Goal: Task Accomplishment & Management: Use online tool/utility

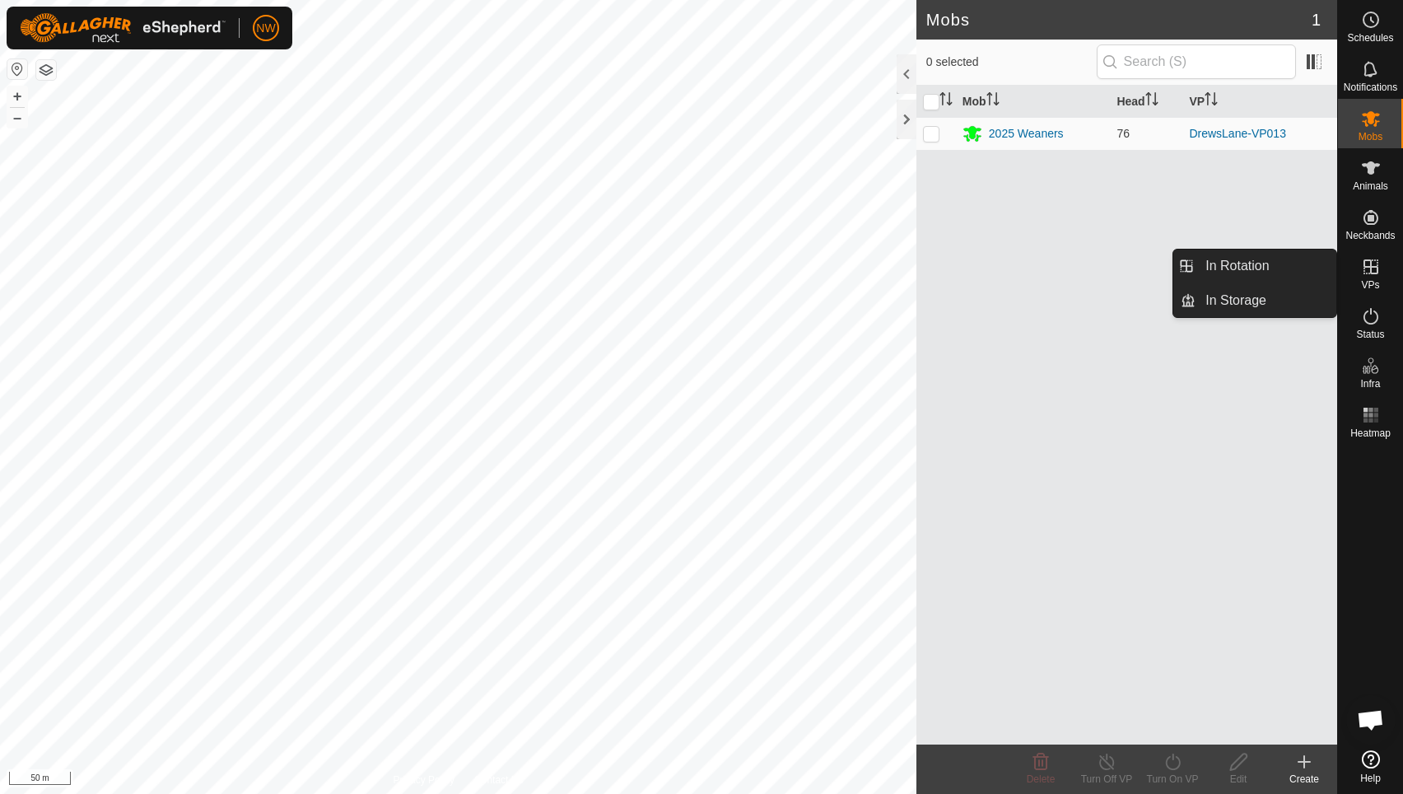
click at [1364, 275] on icon at bounding box center [1371, 267] width 20 height 20
click at [1225, 264] on link "In Rotation" at bounding box center [1266, 266] width 141 height 33
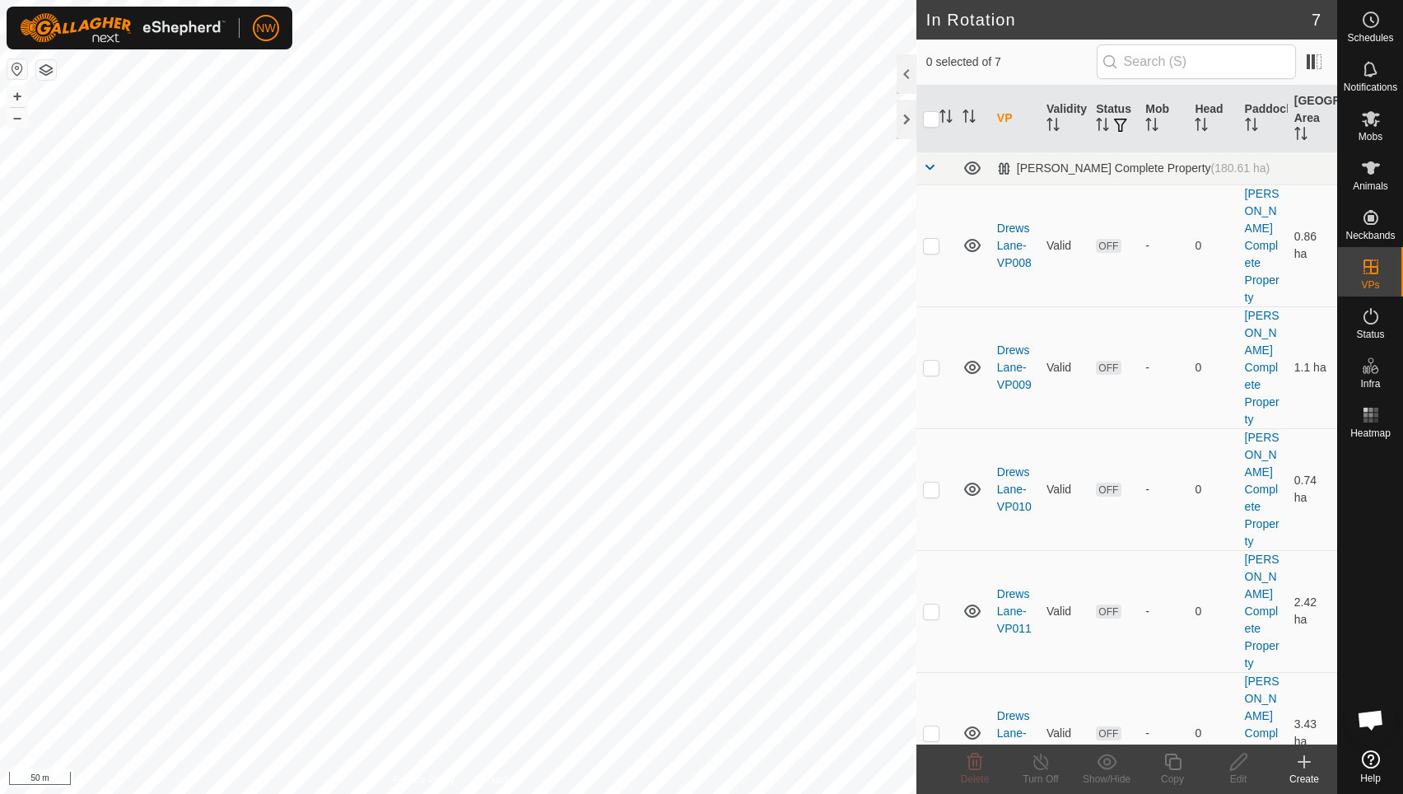
checkbox input "true"
click at [1177, 759] on icon at bounding box center [1173, 762] width 21 height 20
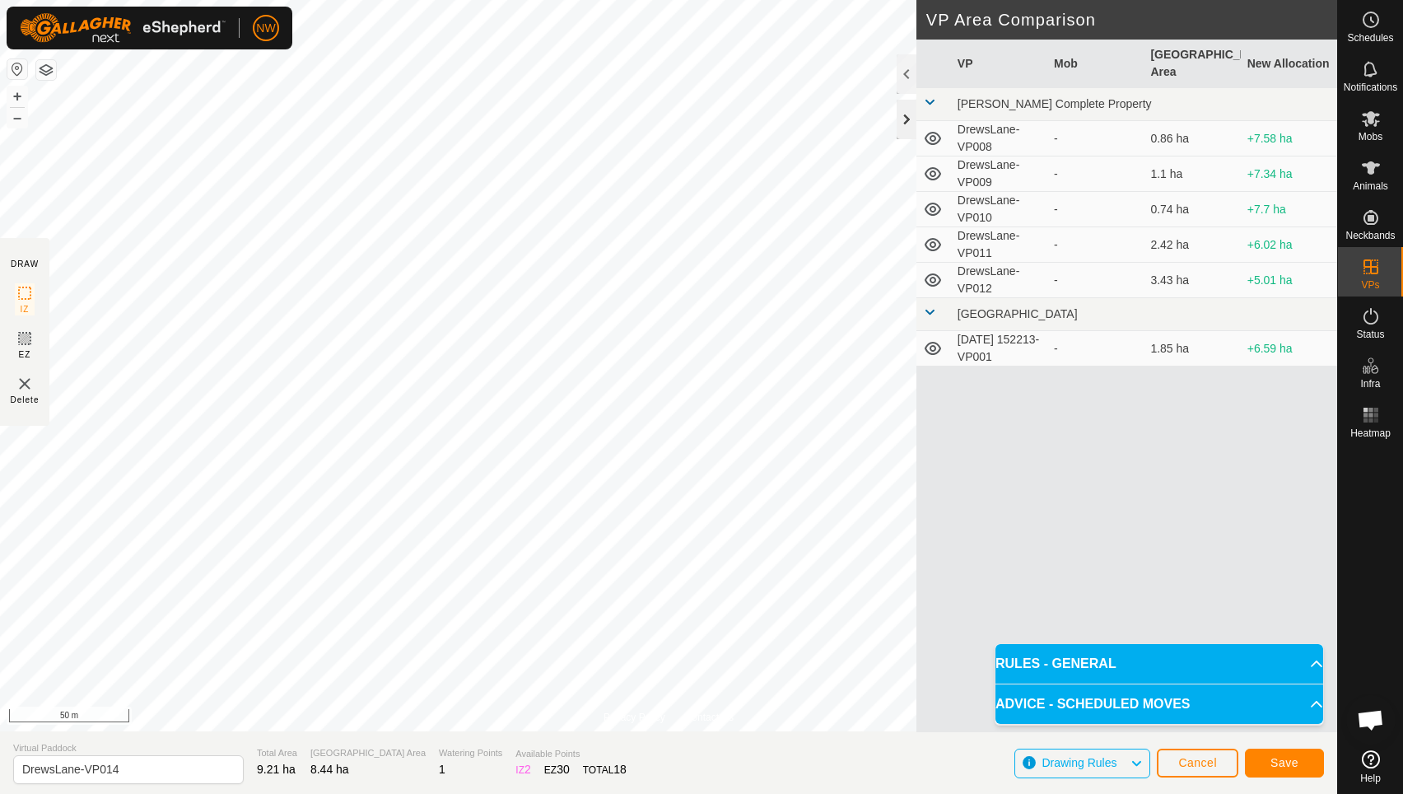
click at [903, 114] on div at bounding box center [907, 120] width 20 height 40
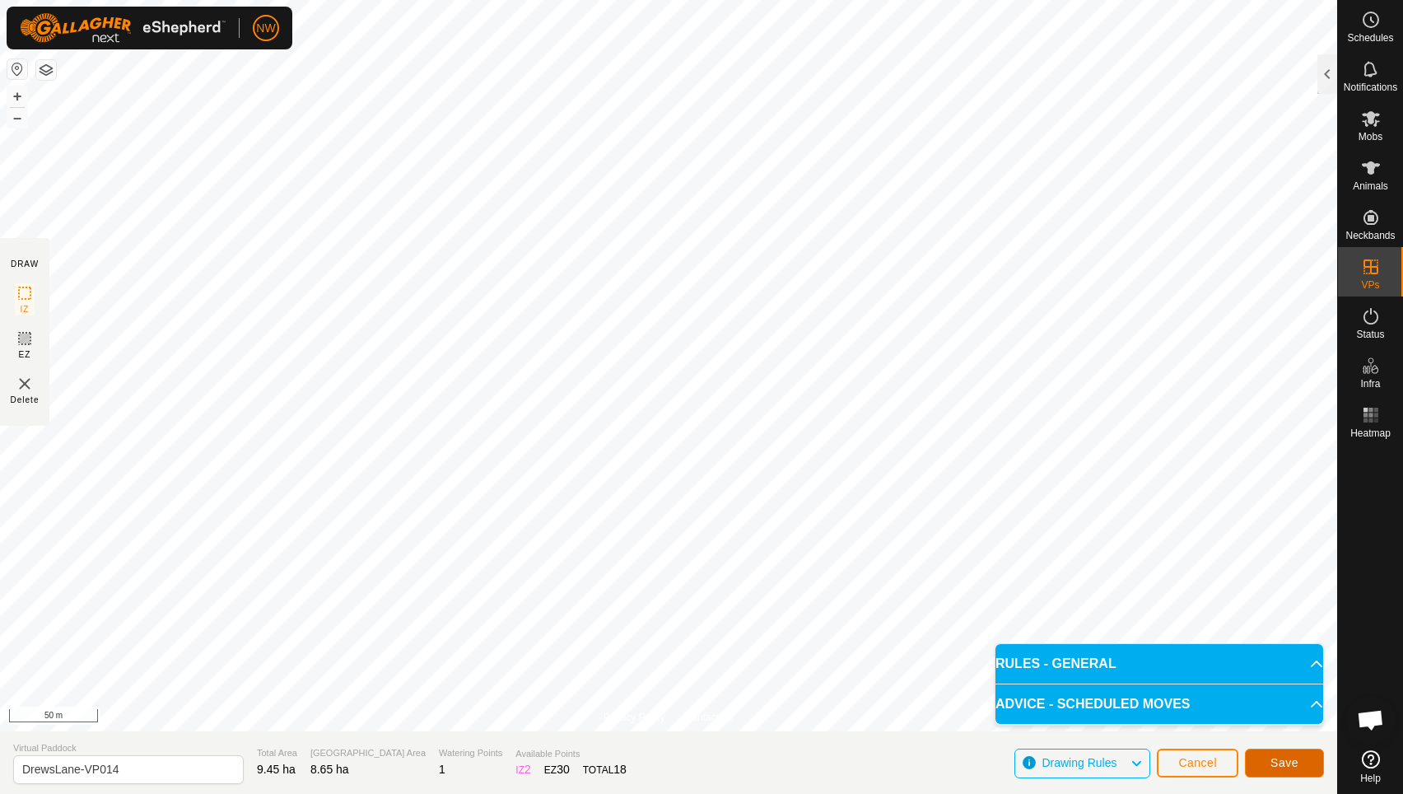
click at [1295, 758] on span "Save" at bounding box center [1285, 762] width 28 height 13
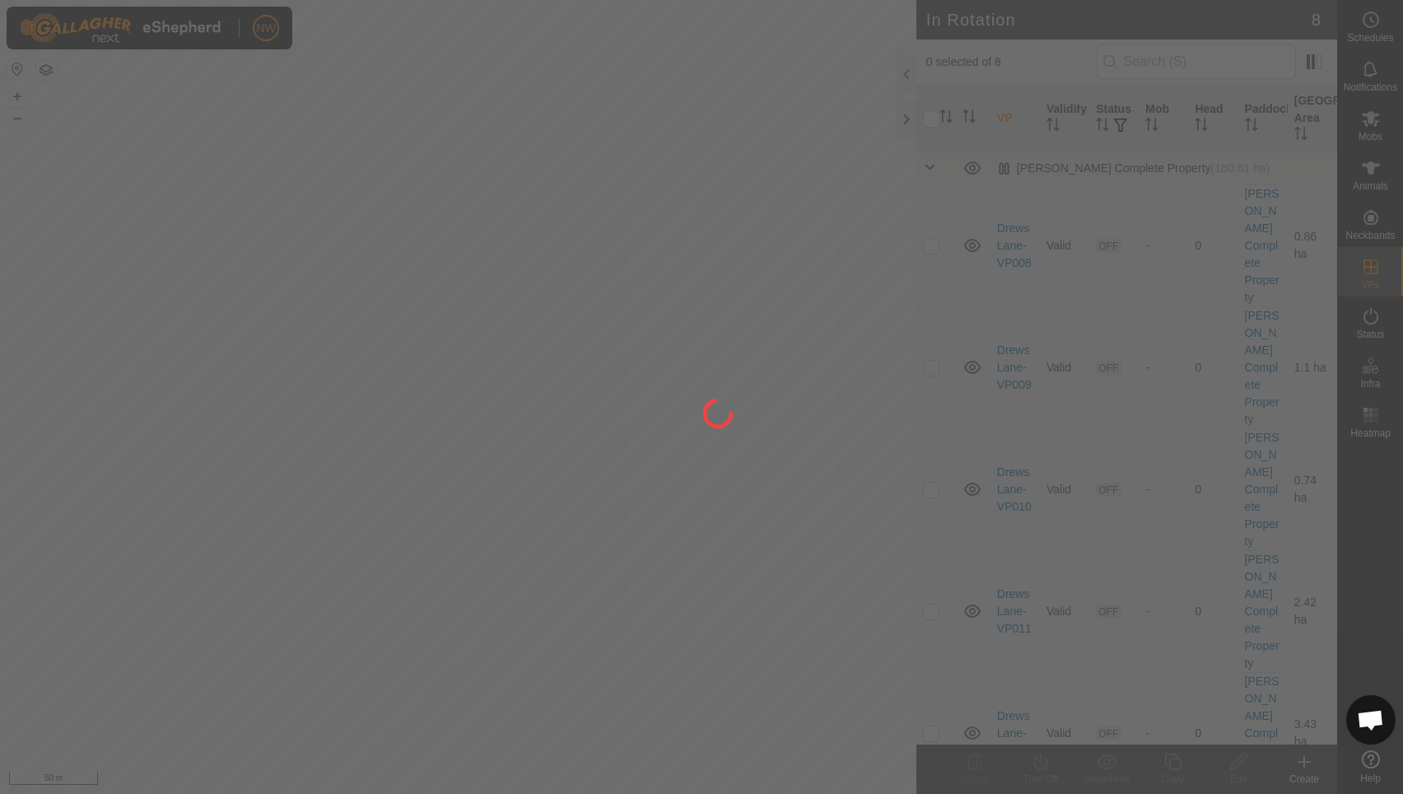
click at [1372, 117] on div at bounding box center [701, 397] width 1403 height 794
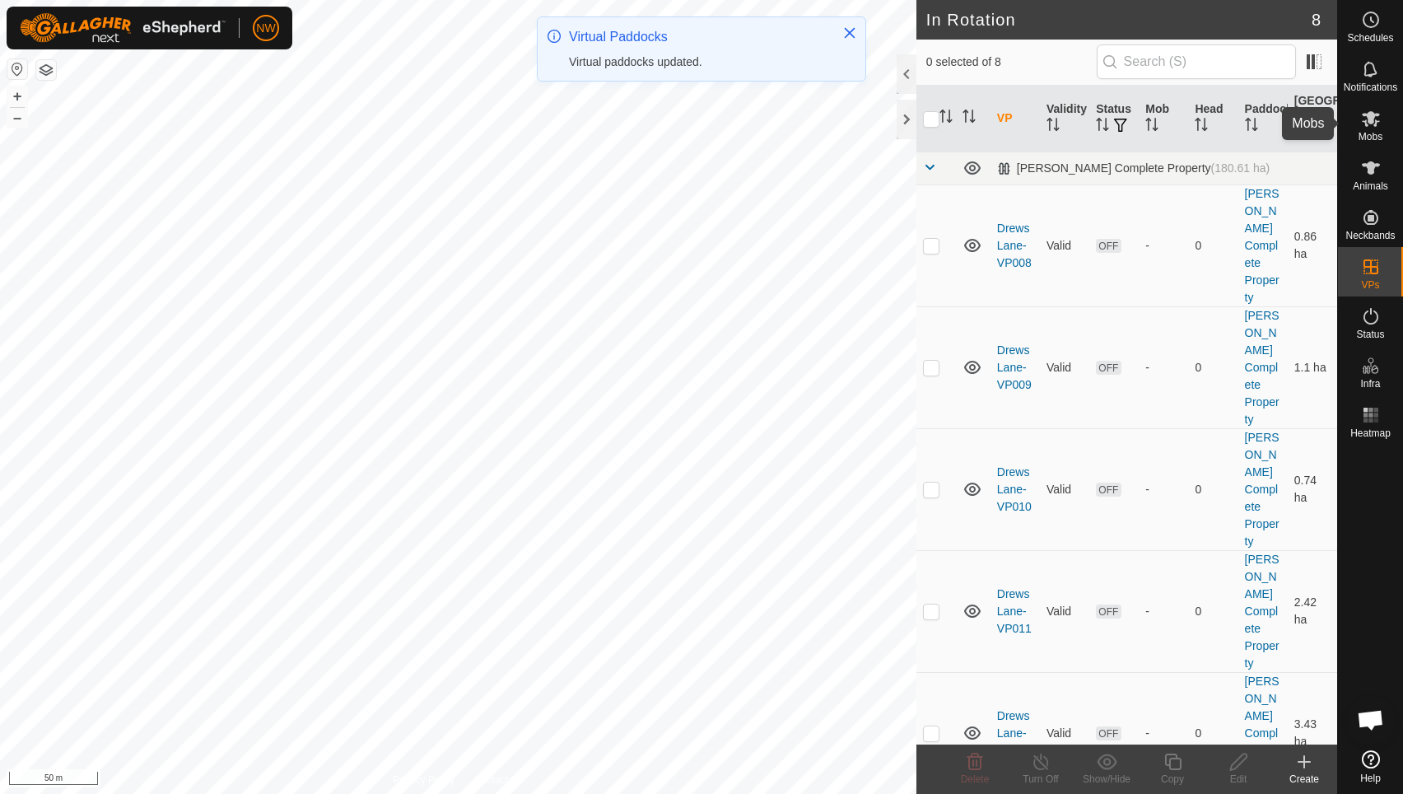
click at [1370, 117] on icon at bounding box center [1371, 119] width 18 height 16
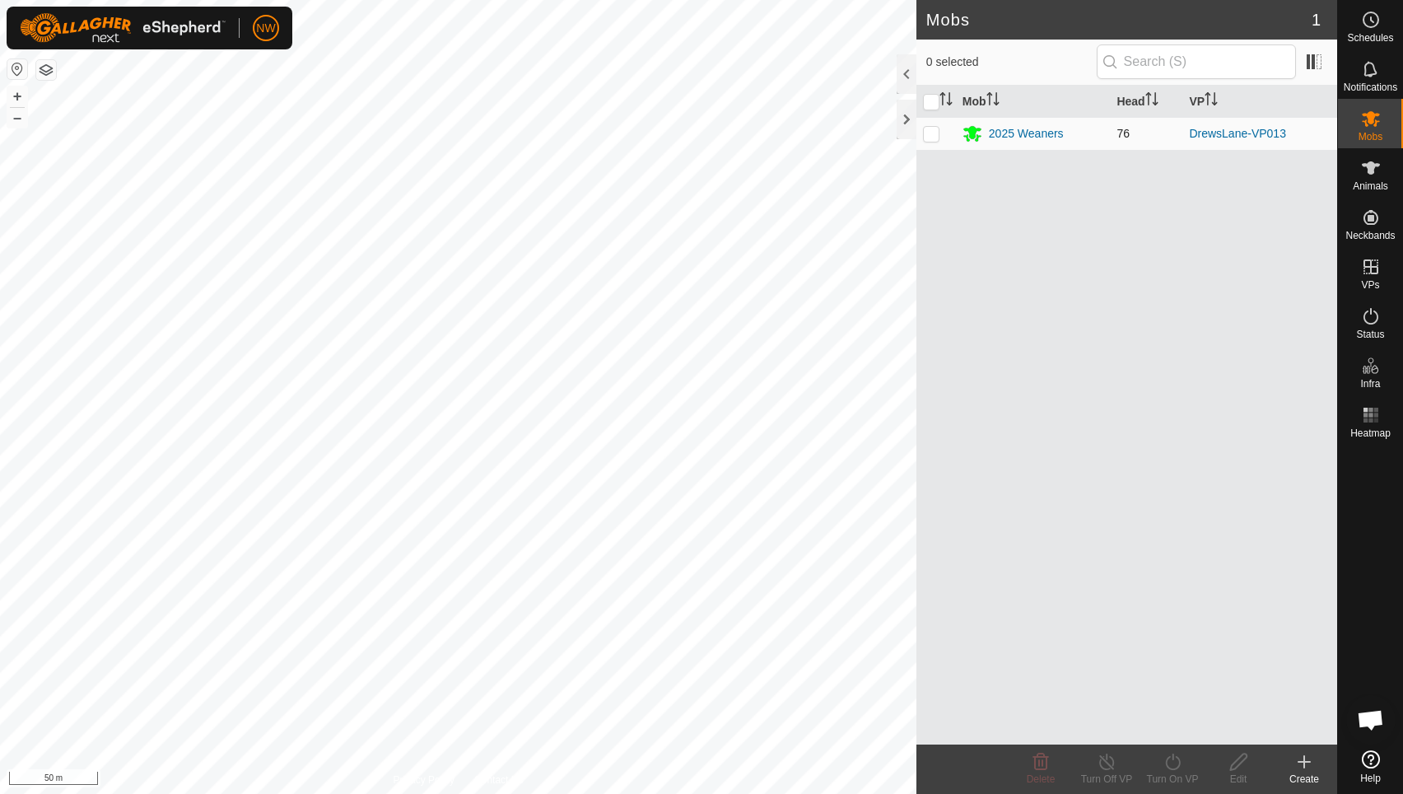
click at [923, 135] on p-checkbox at bounding box center [931, 133] width 16 height 13
checkbox input "true"
click at [1170, 763] on icon at bounding box center [1173, 762] width 21 height 20
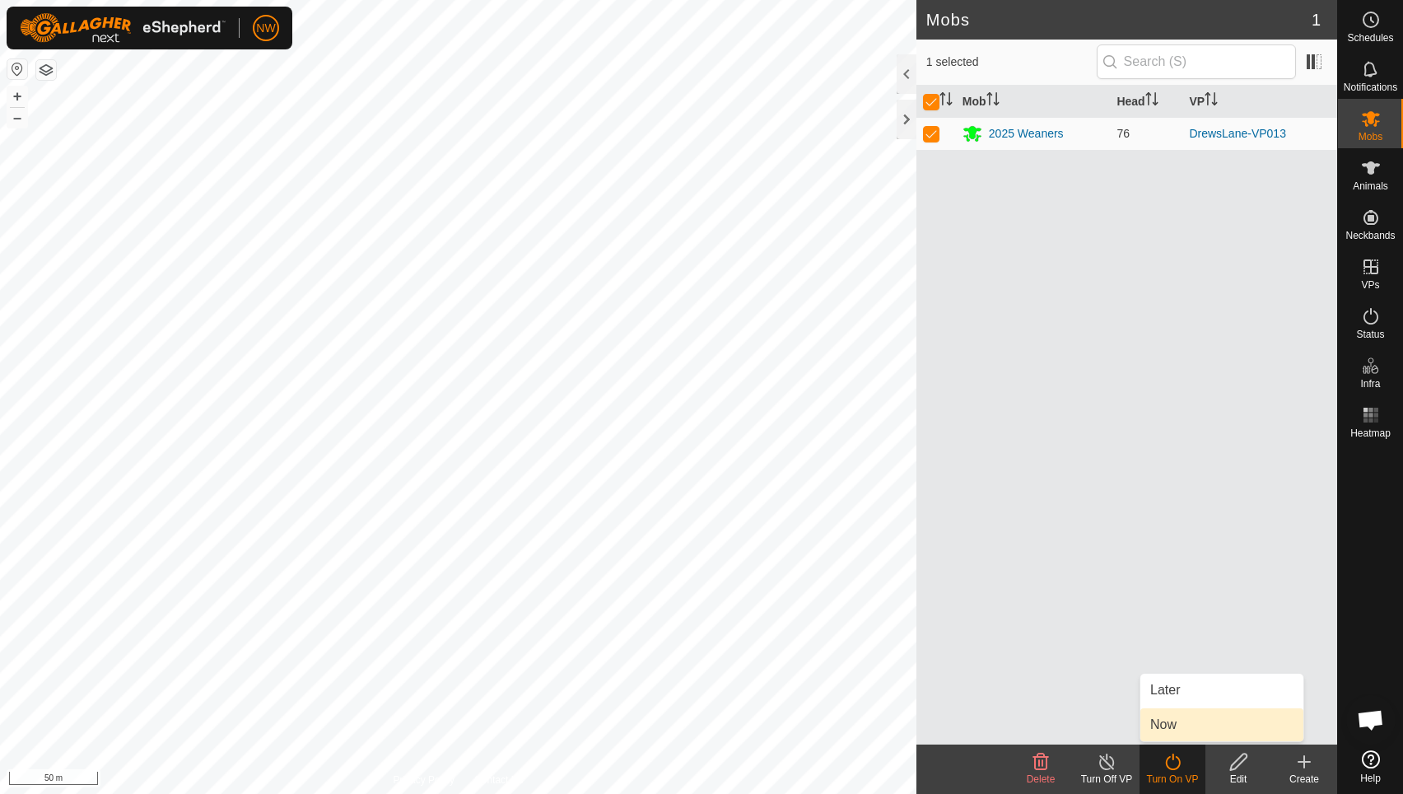
click at [1164, 722] on link "Now" at bounding box center [1222, 724] width 163 height 33
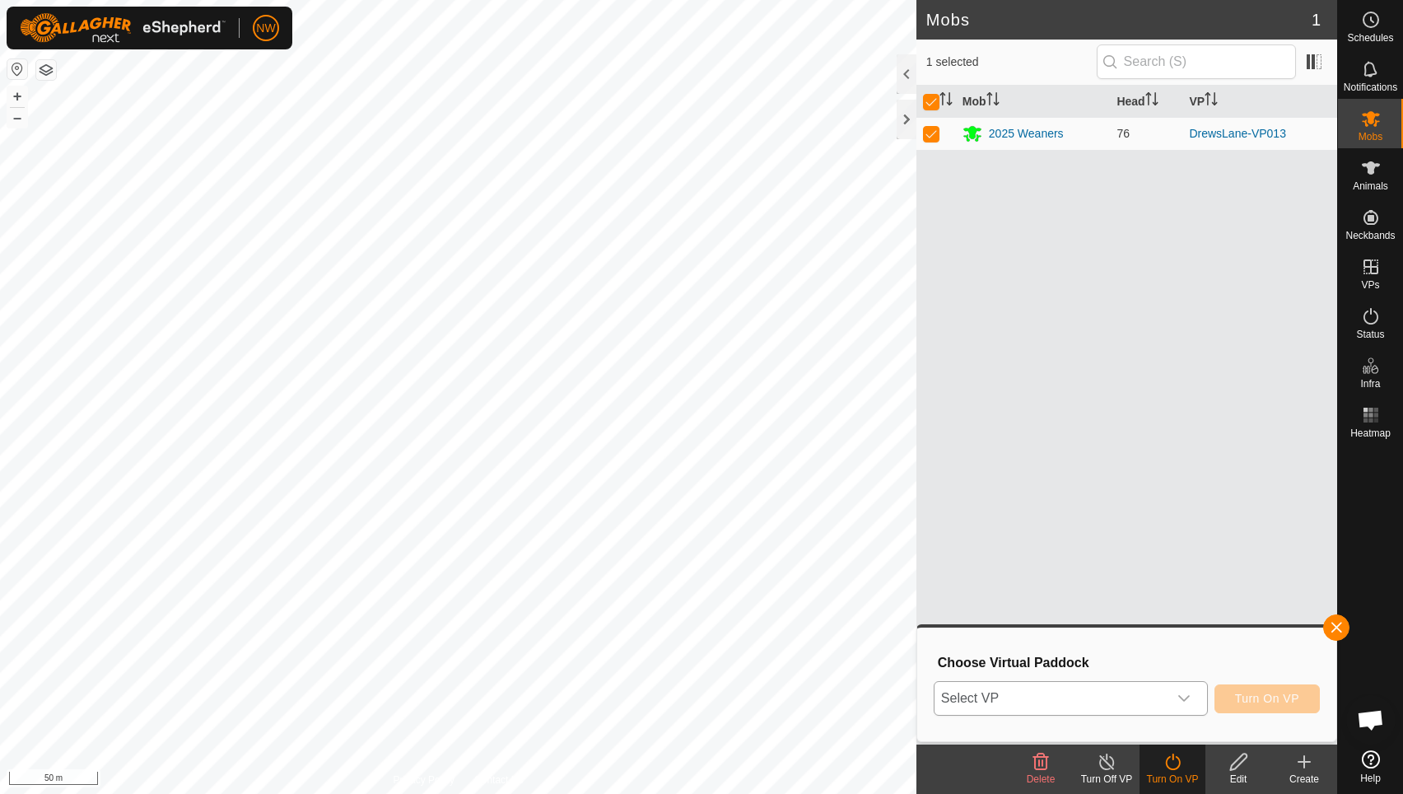
click at [1190, 696] on icon "dropdown trigger" at bounding box center [1185, 698] width 12 height 7
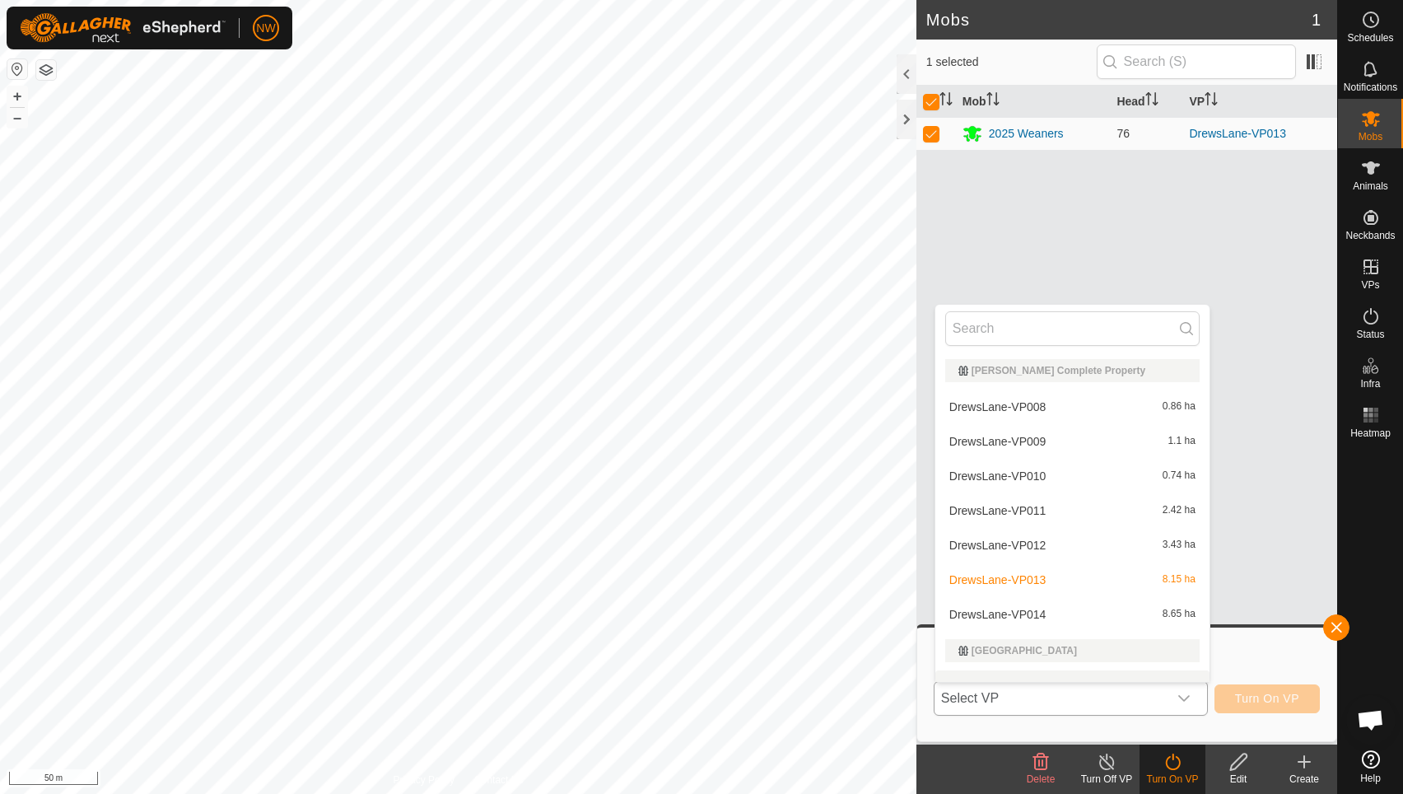
scroll to position [21, 0]
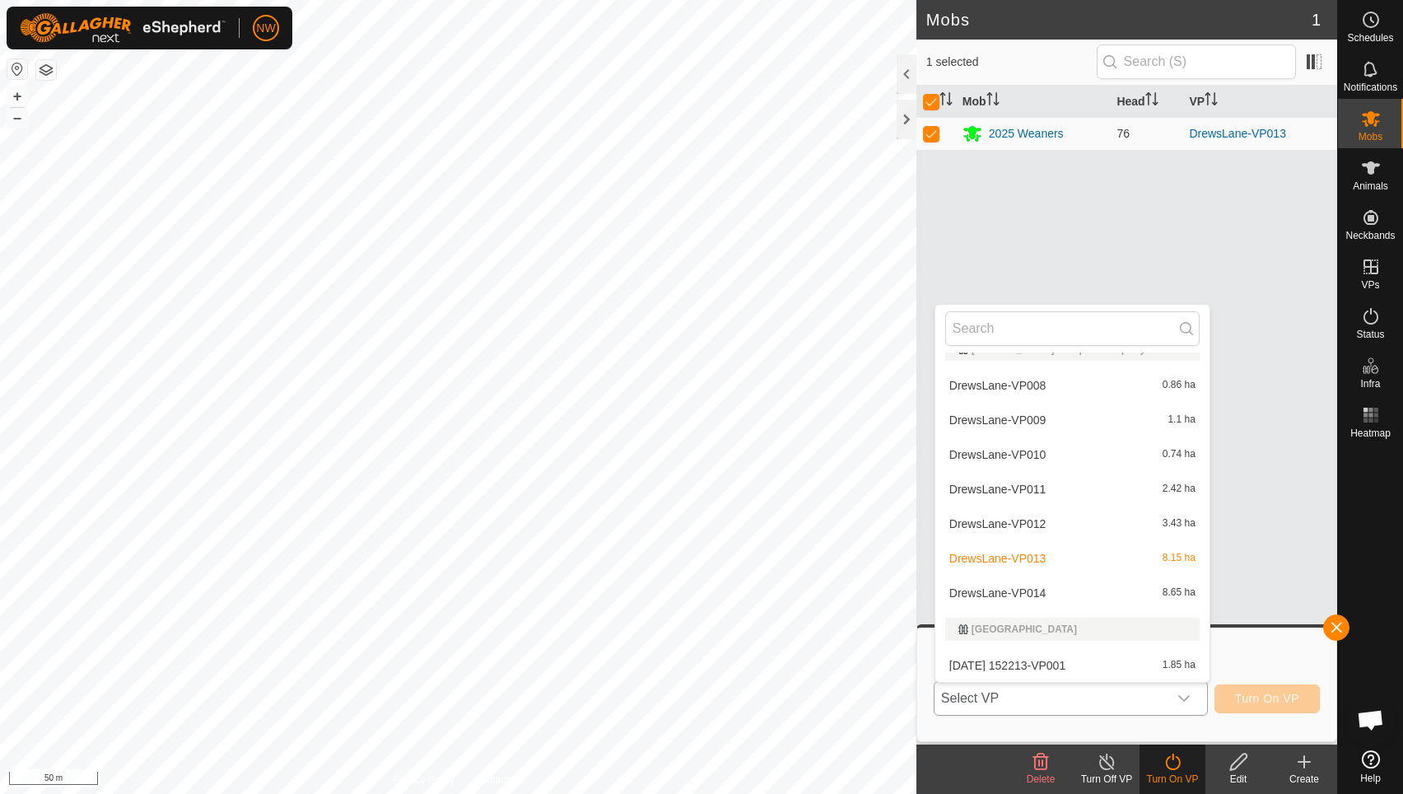
click at [1015, 598] on li "DrewsLane-VP014 8.65 ha" at bounding box center [1073, 593] width 274 height 33
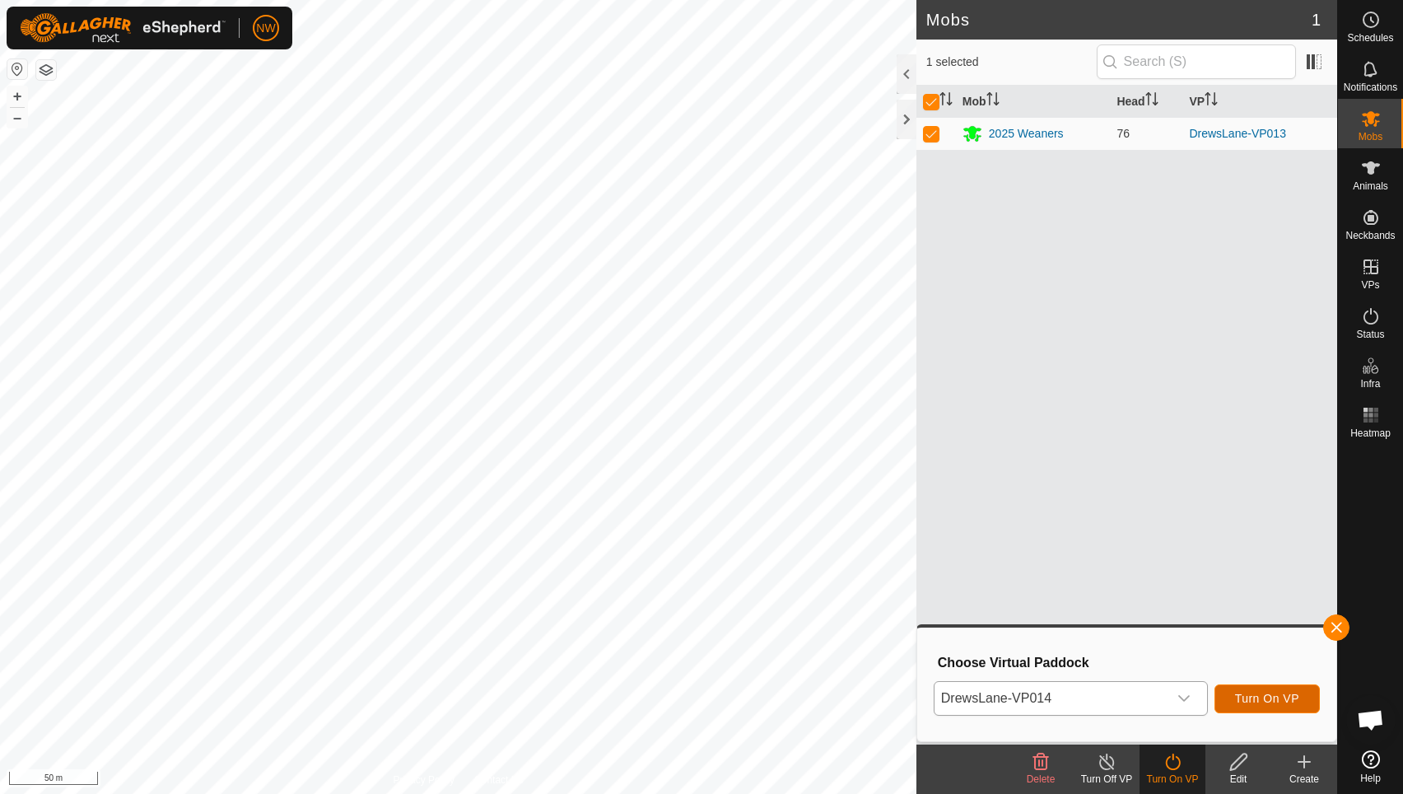
click at [1286, 693] on span "Turn On VP" at bounding box center [1267, 698] width 64 height 13
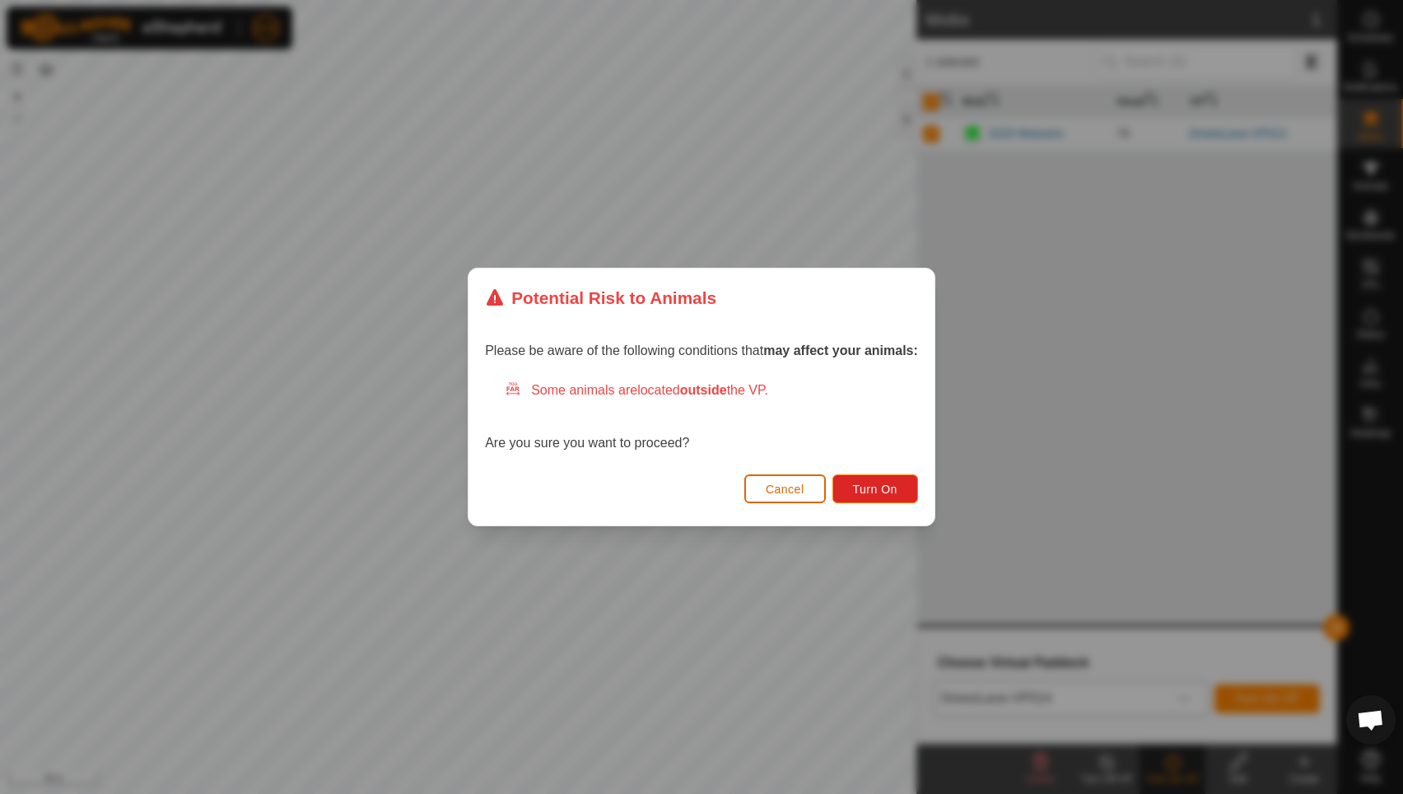
click at [782, 489] on span "Cancel" at bounding box center [785, 489] width 39 height 13
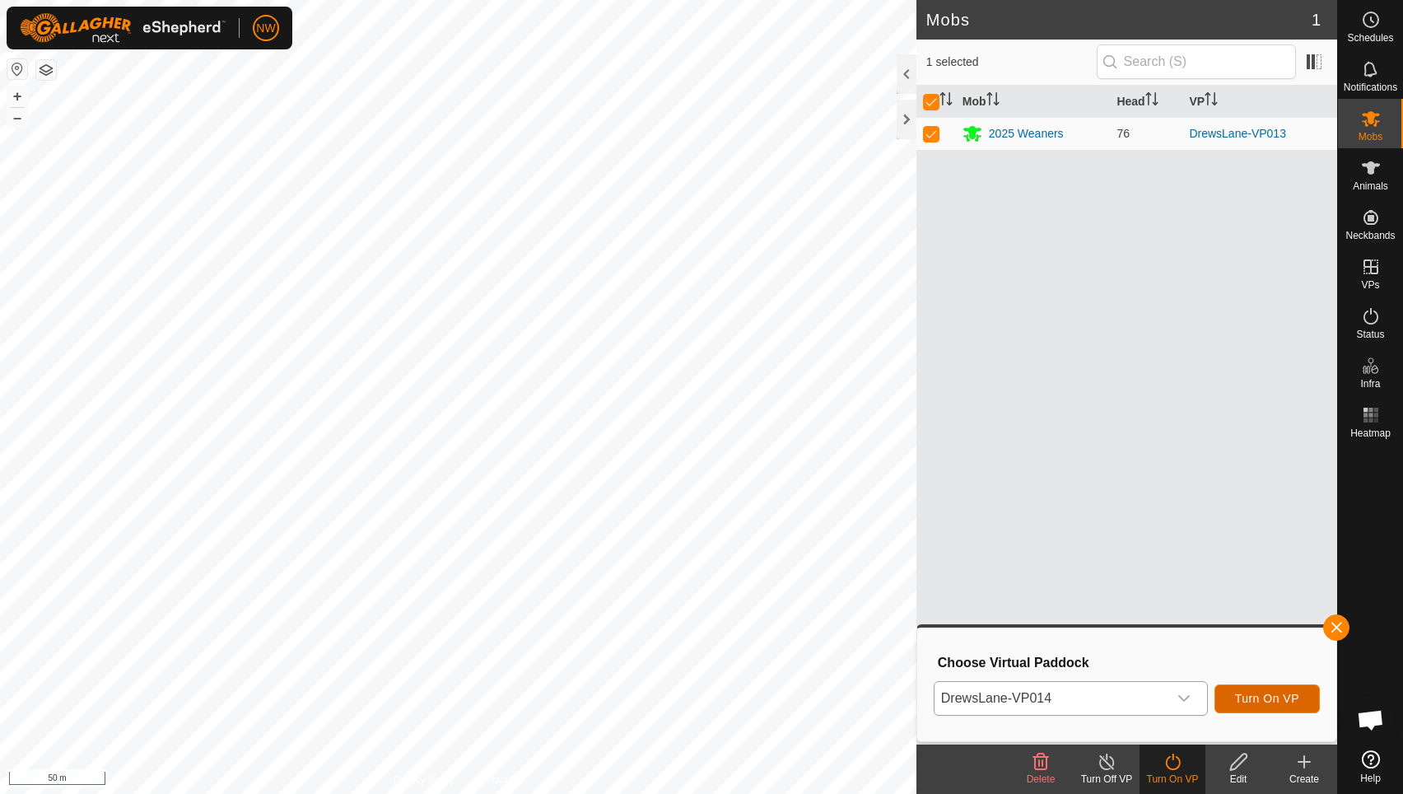
click at [1263, 697] on span "Turn On VP" at bounding box center [1267, 698] width 64 height 13
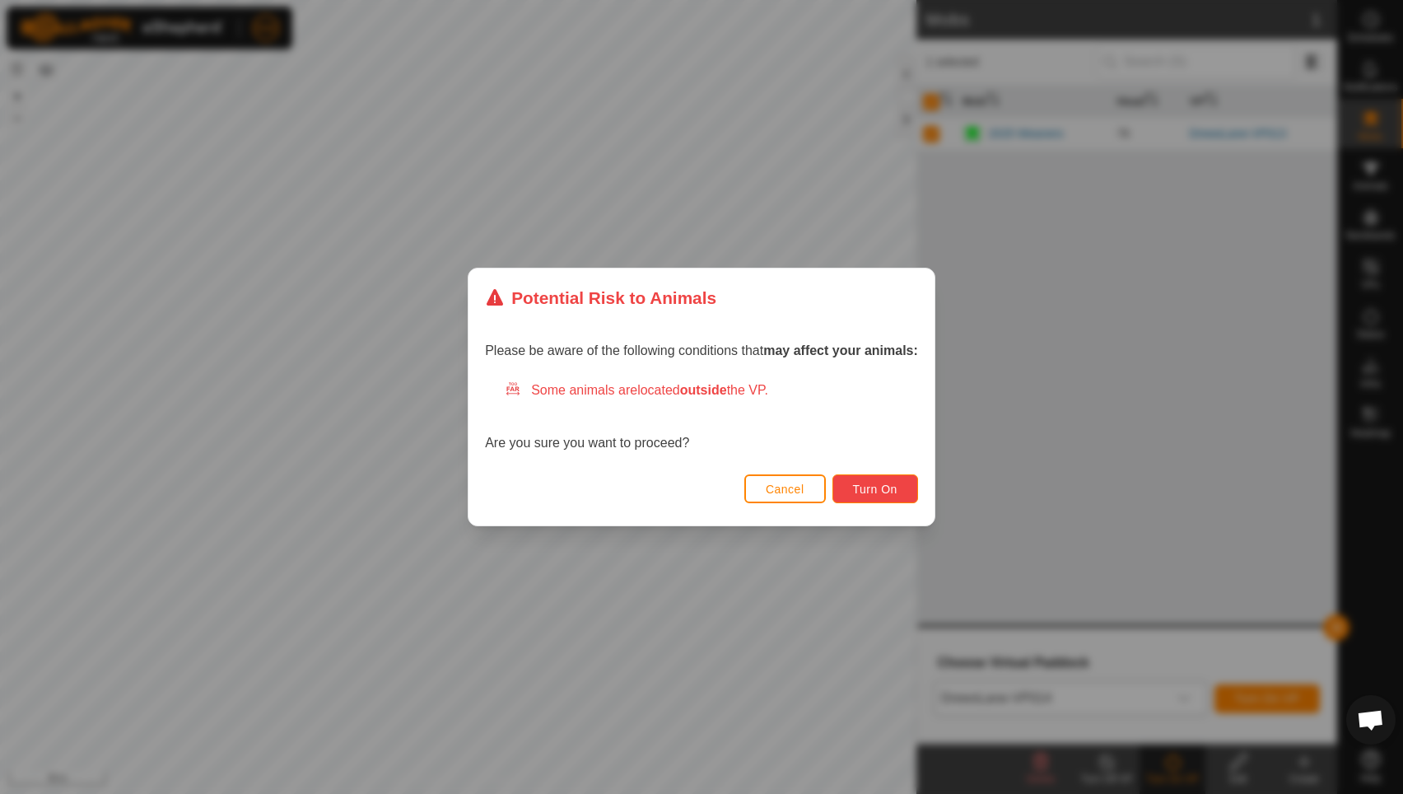
click at [853, 494] on span "Turn On" at bounding box center [875, 489] width 44 height 13
